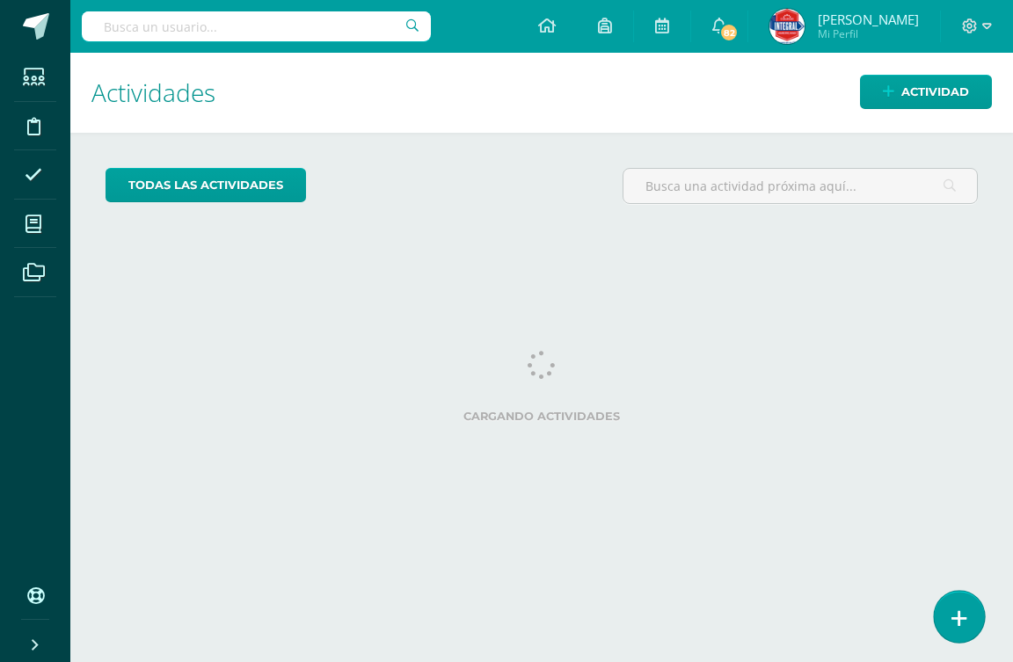
click at [979, 621] on link at bounding box center [959, 616] width 50 height 51
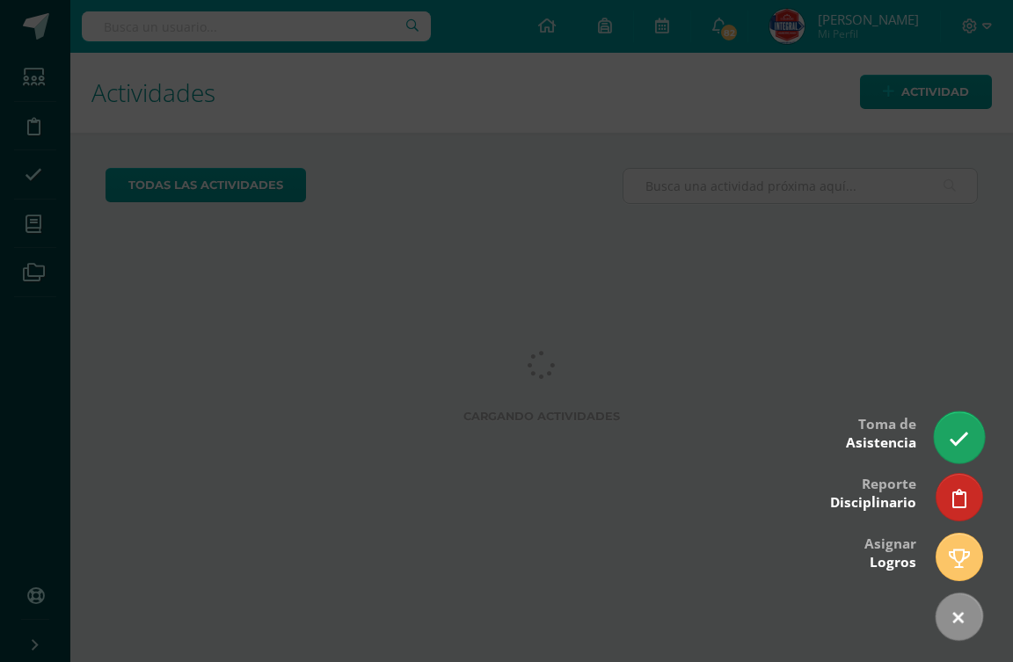
click at [969, 426] on link at bounding box center [959, 436] width 50 height 51
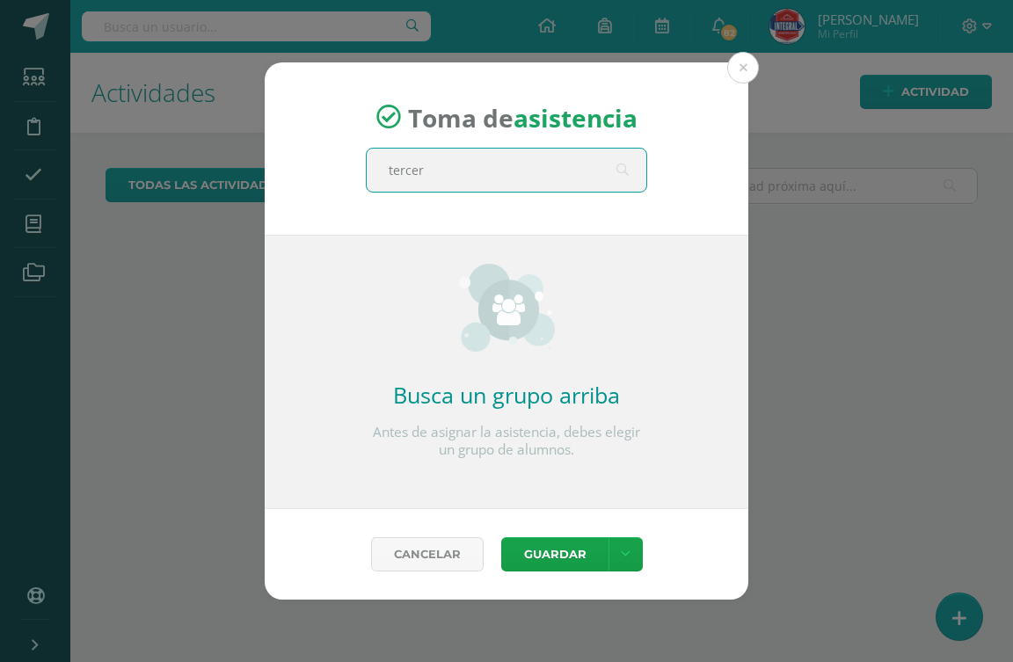
type input "tercero"
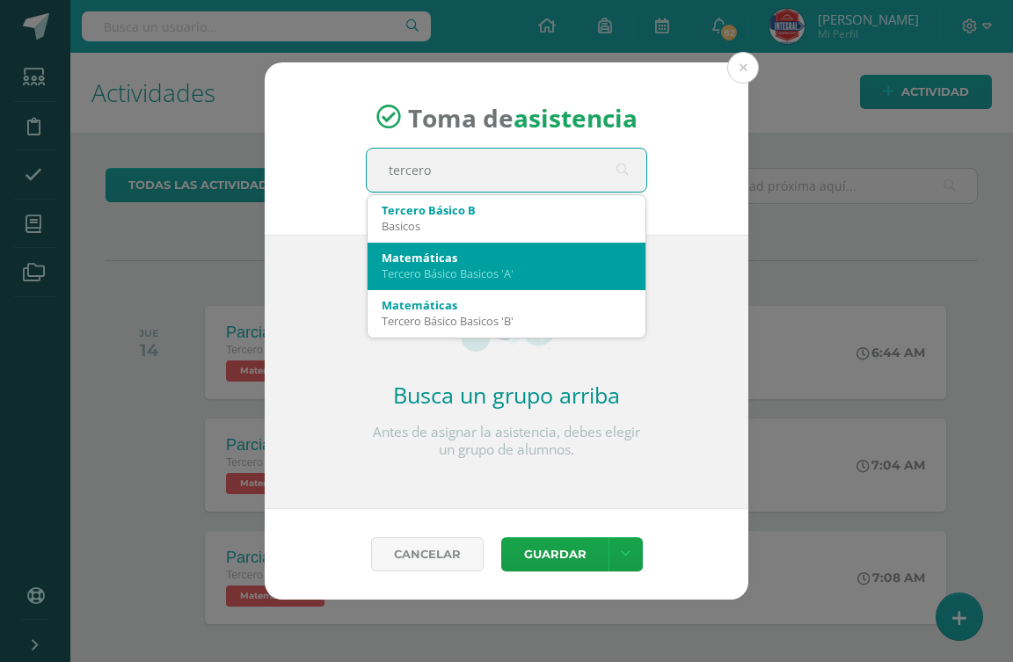
click at [557, 280] on div "Tercero Básico Basicos 'A'" at bounding box center [507, 274] width 250 height 16
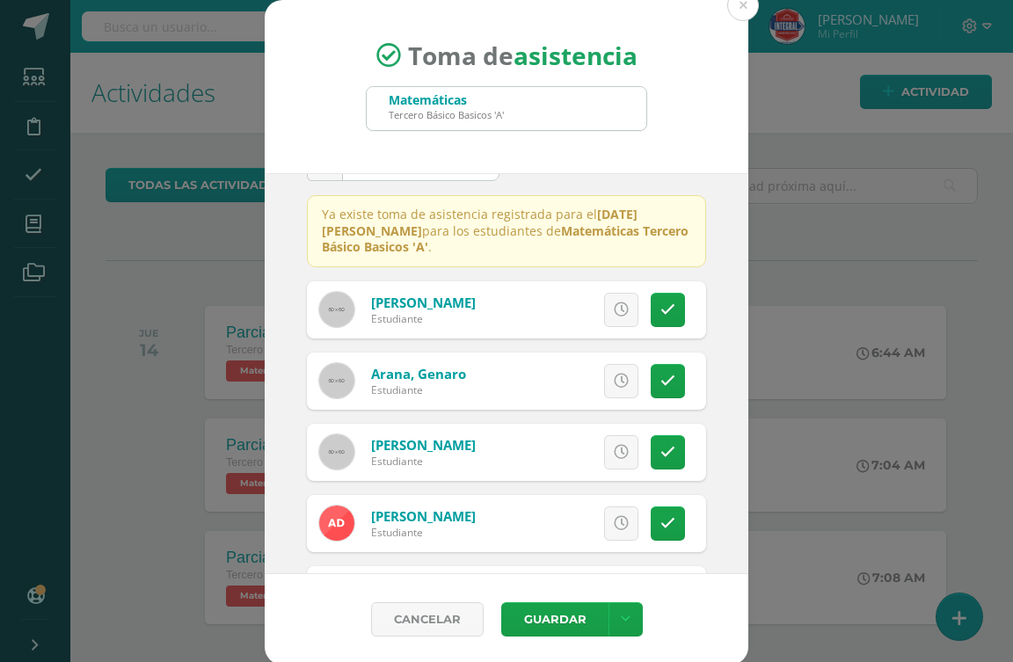
scroll to position [88, 0]
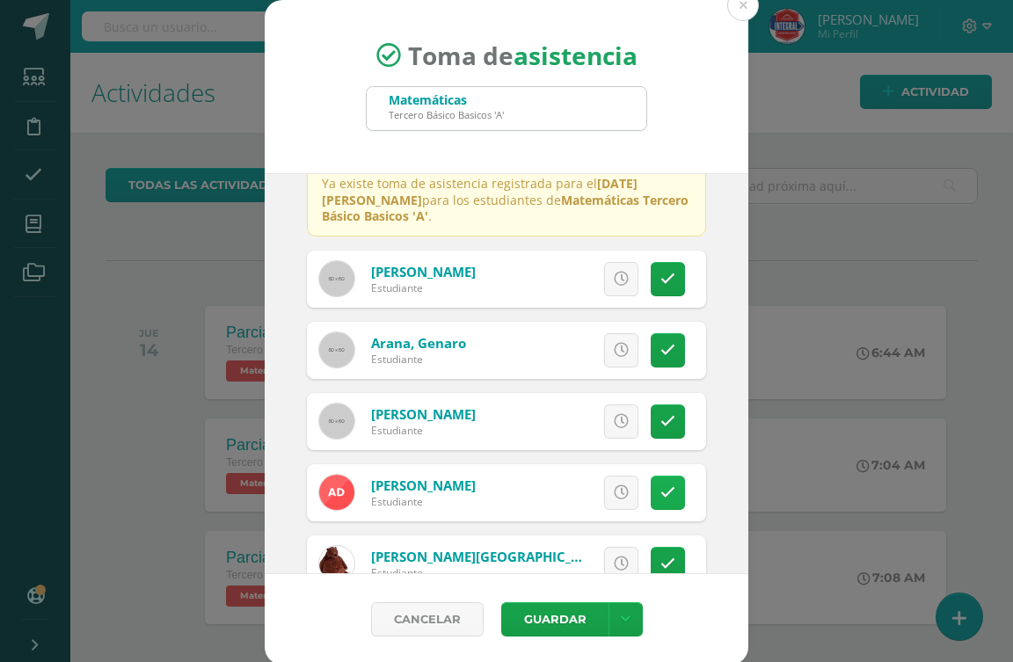
click at [660, 492] on icon at bounding box center [667, 492] width 15 height 15
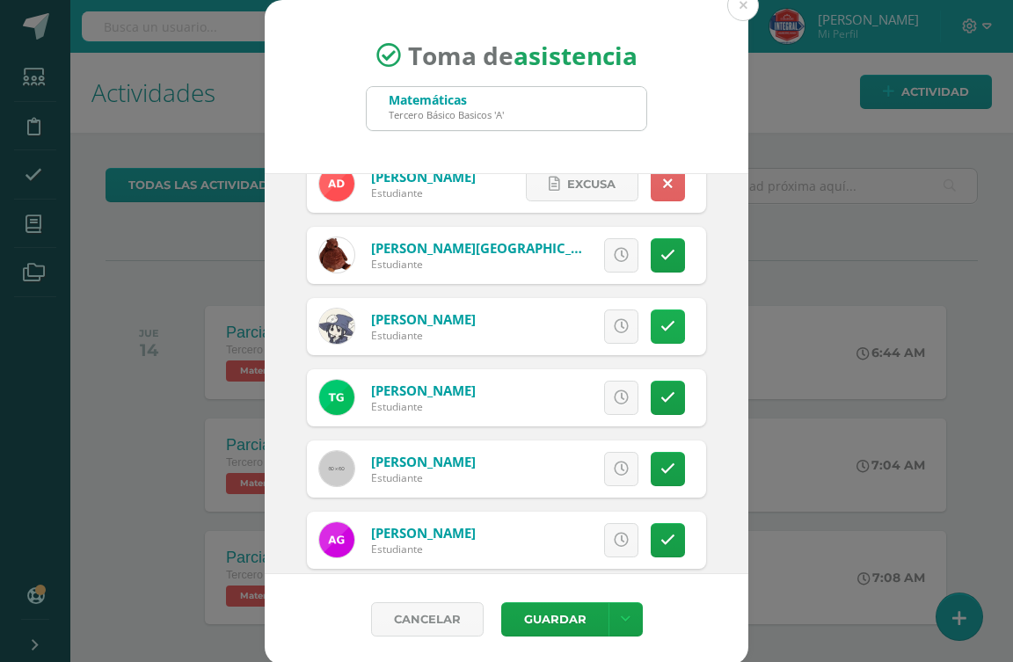
scroll to position [440, 0]
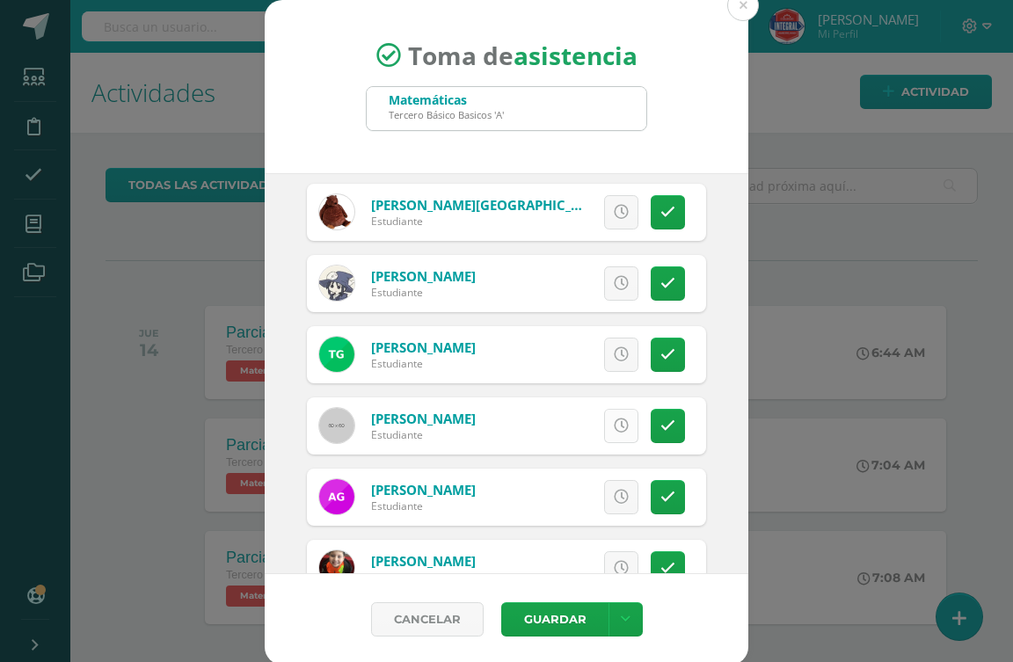
click at [614, 424] on icon at bounding box center [621, 426] width 15 height 15
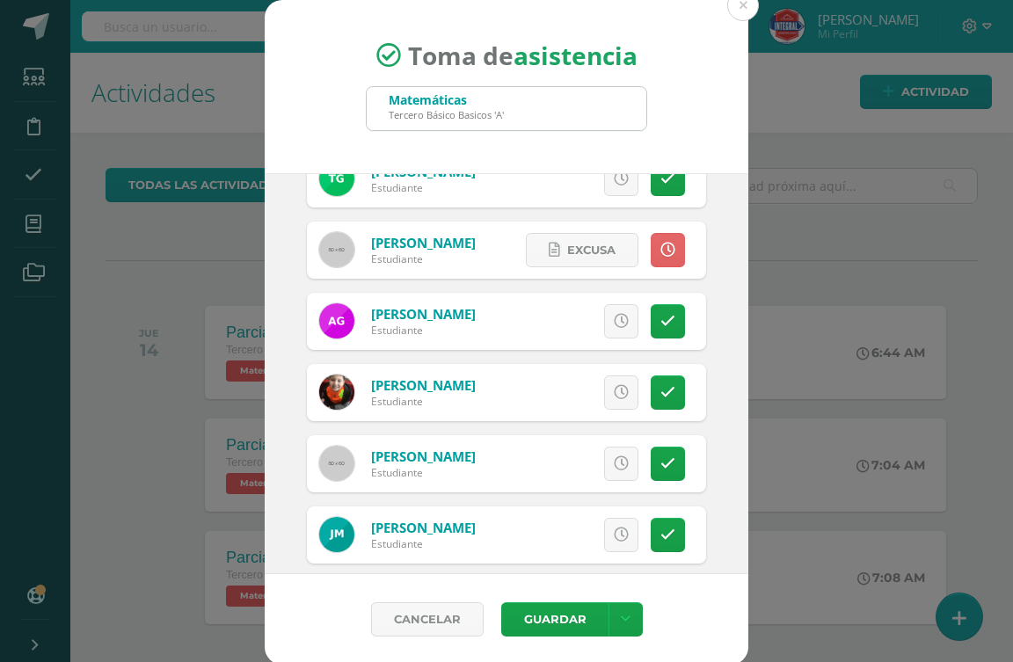
scroll to position [703, 0]
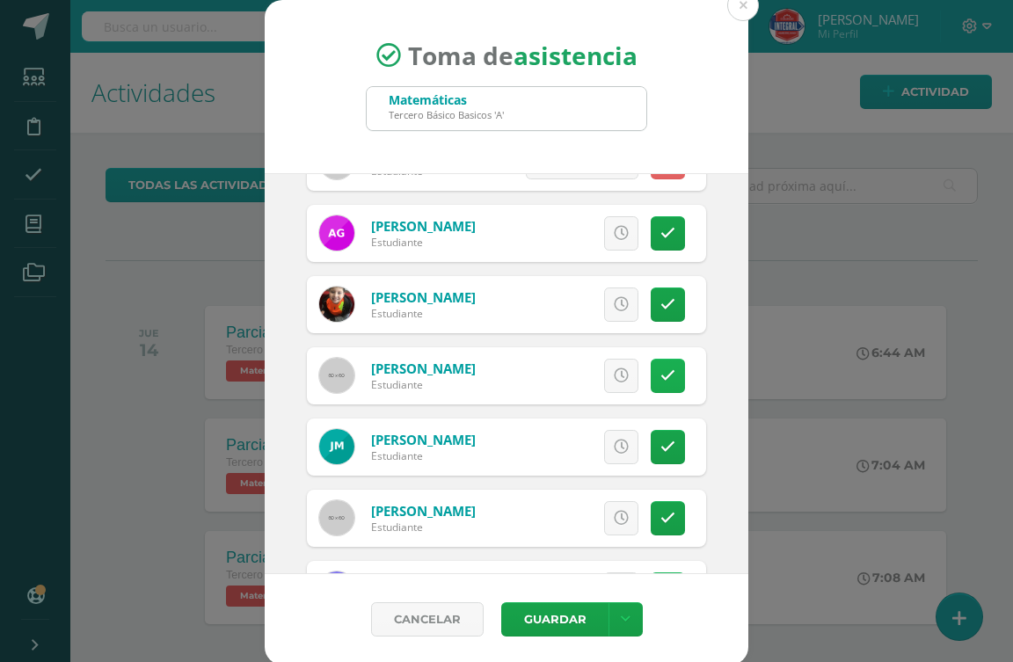
click at [660, 379] on icon at bounding box center [667, 375] width 15 height 15
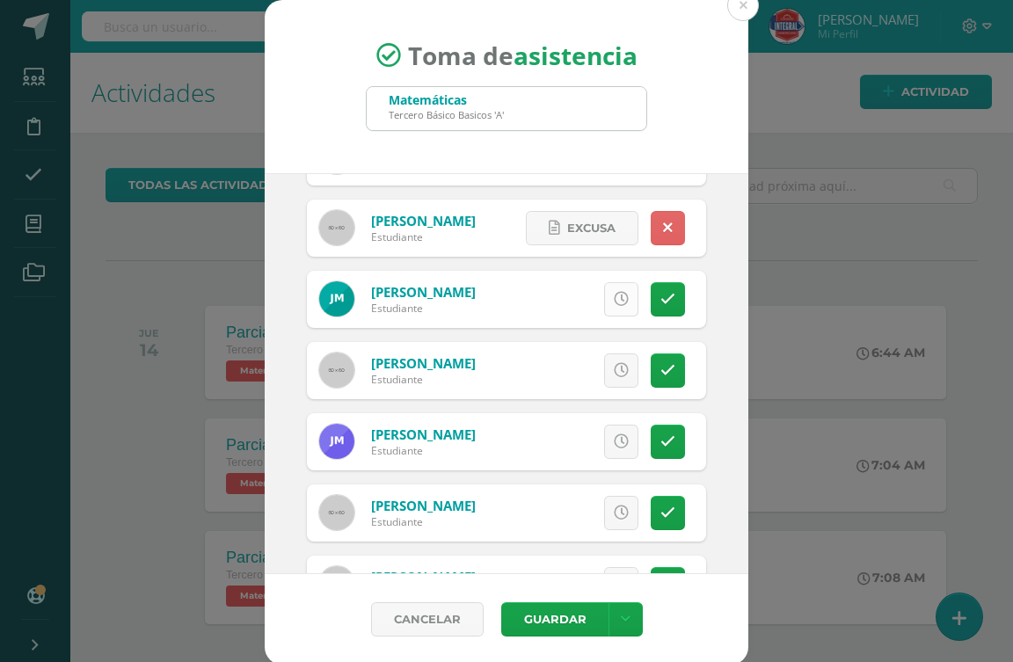
scroll to position [879, 0]
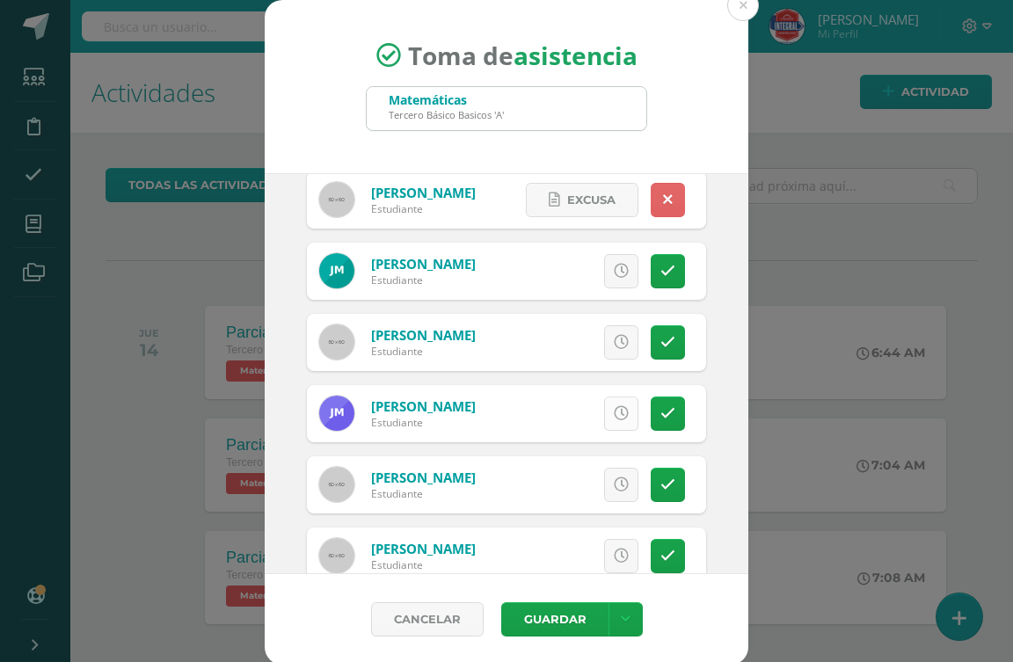
click at [608, 417] on link at bounding box center [621, 414] width 34 height 34
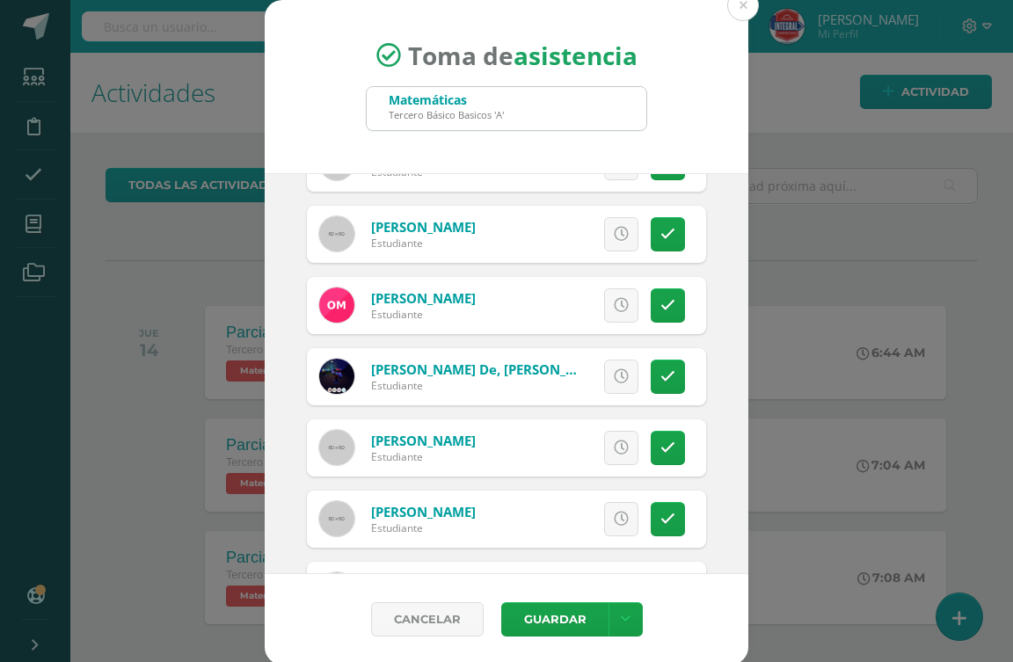
scroll to position [1231, 0]
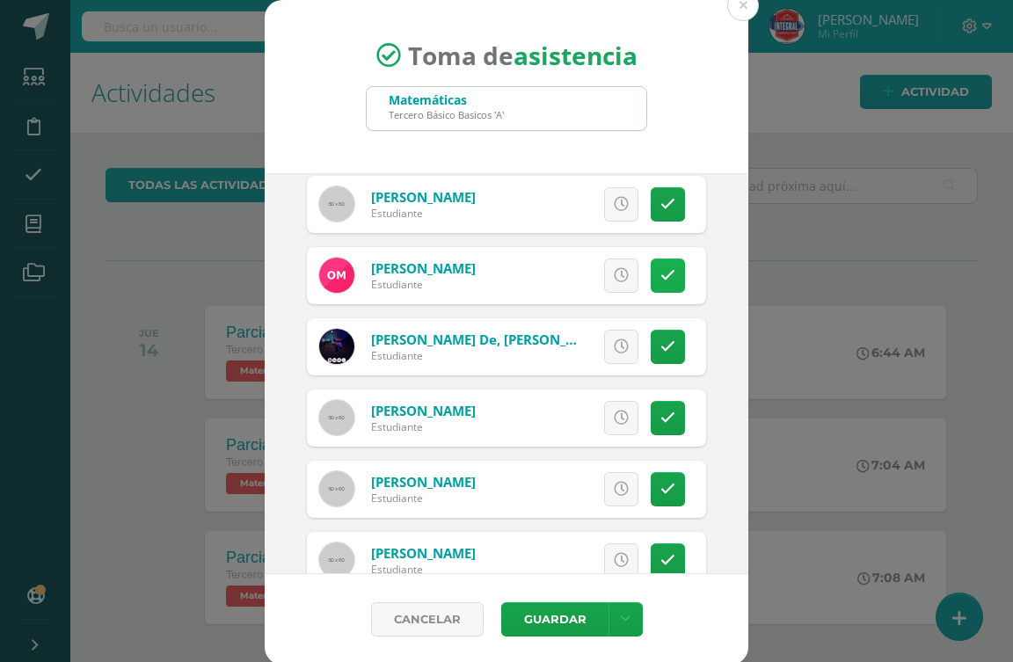
click at [652, 281] on link at bounding box center [668, 275] width 34 height 34
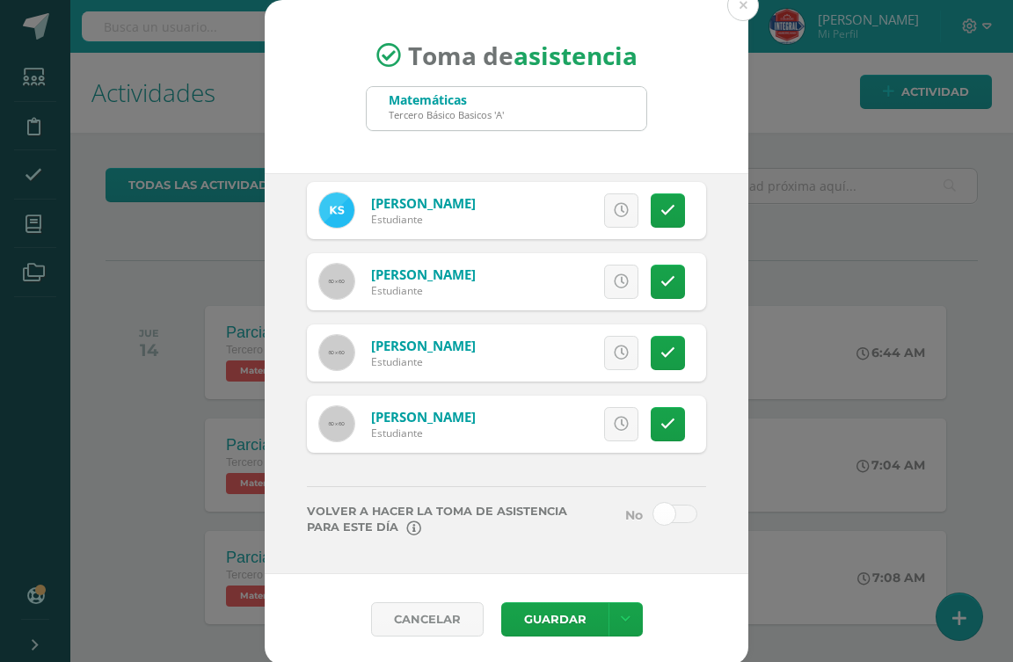
scroll to position [3, 0]
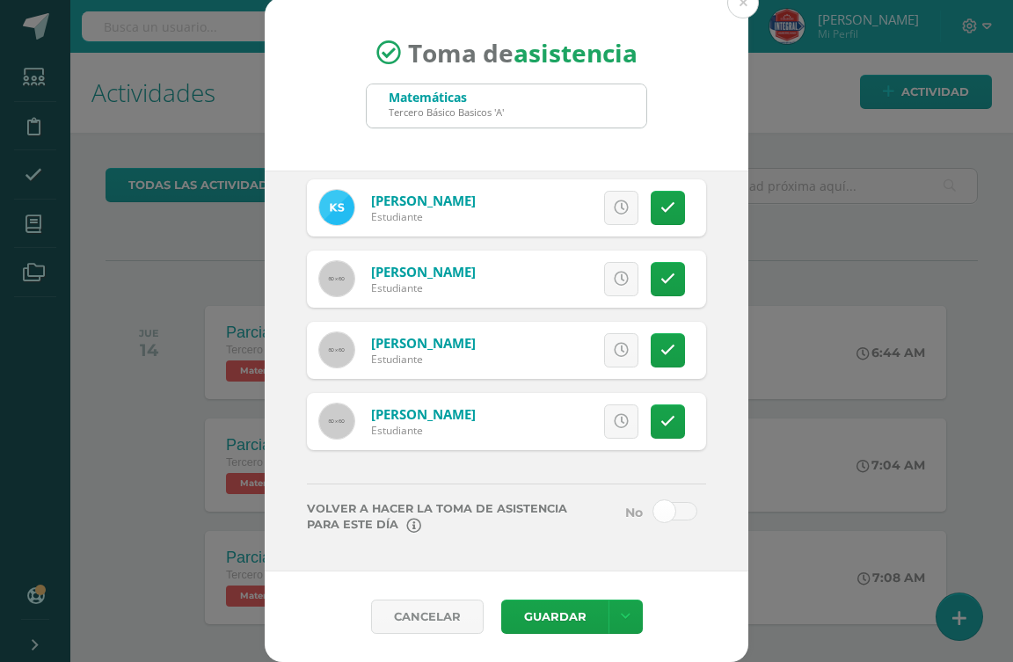
click at [653, 516] on span at bounding box center [675, 511] width 44 height 18
click at [0, 0] on input "checkbox" at bounding box center [0, 0] width 0 height 0
click at [533, 619] on button "Guardar" at bounding box center [554, 617] width 107 height 34
